Goal: Transaction & Acquisition: Obtain resource

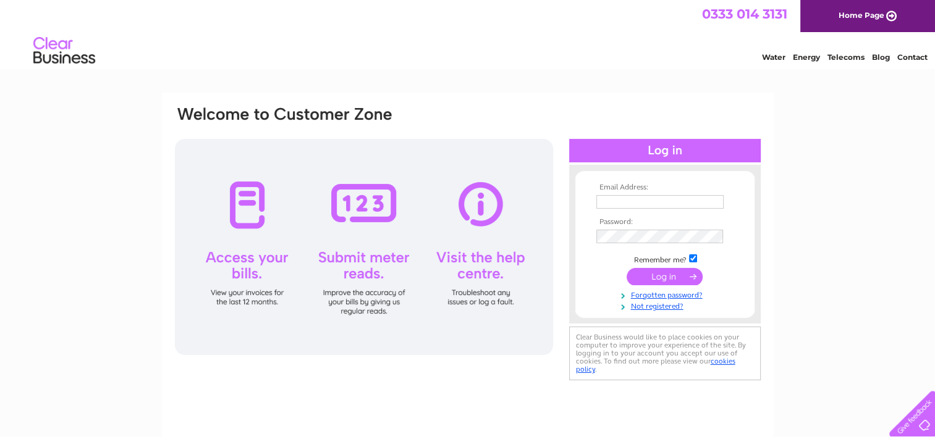
type input "[PERSON_NAME][EMAIL_ADDRESS][DOMAIN_NAME]"
click at [659, 274] on input "submit" at bounding box center [665, 276] width 76 height 17
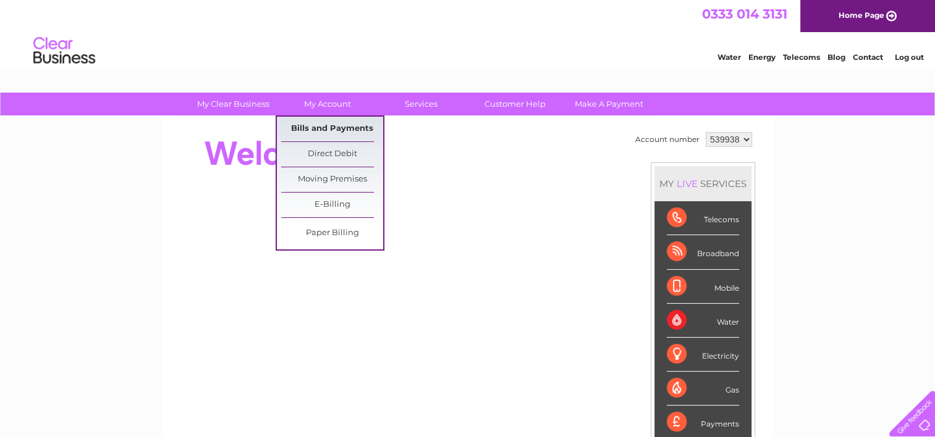
click at [328, 127] on link "Bills and Payments" at bounding box center [332, 129] width 102 height 25
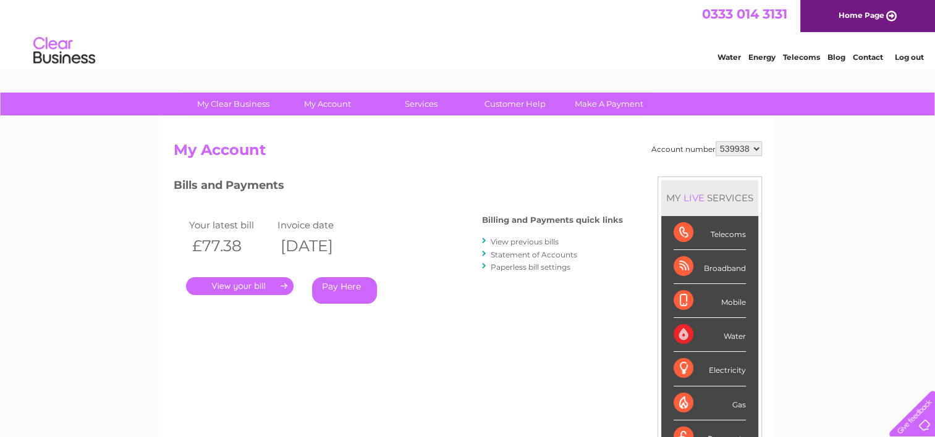
click at [242, 286] on link "." at bounding box center [240, 286] width 108 height 18
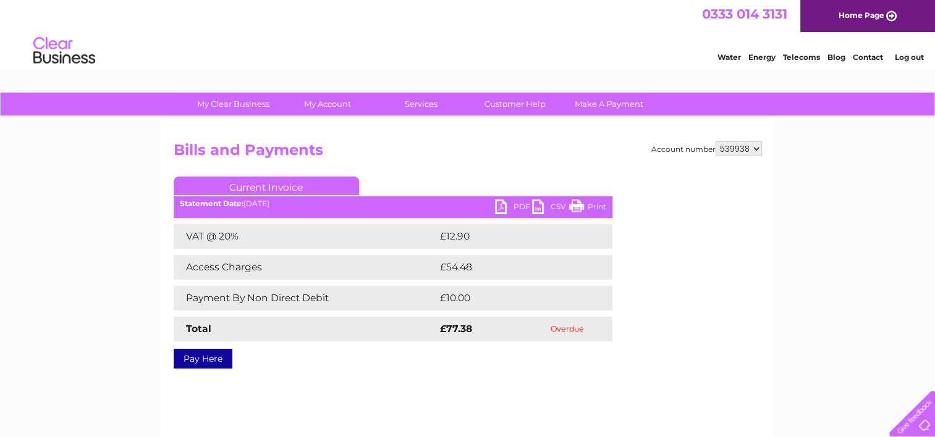
click at [502, 206] on link "PDF" at bounding box center [513, 209] width 37 height 18
